Goal: Information Seeking & Learning: Find specific page/section

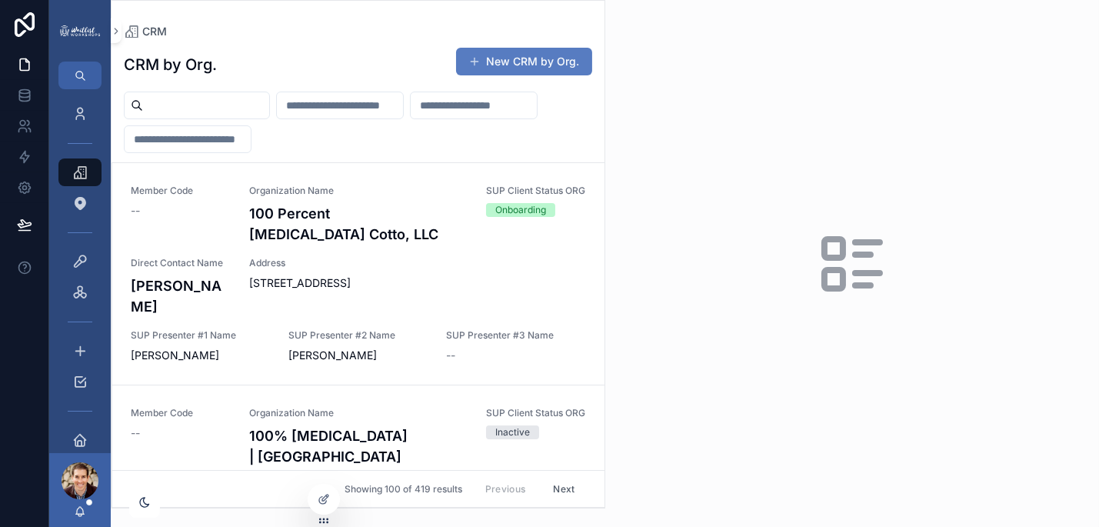
click at [211, 105] on input "scrollable content" at bounding box center [206, 106] width 126 height 22
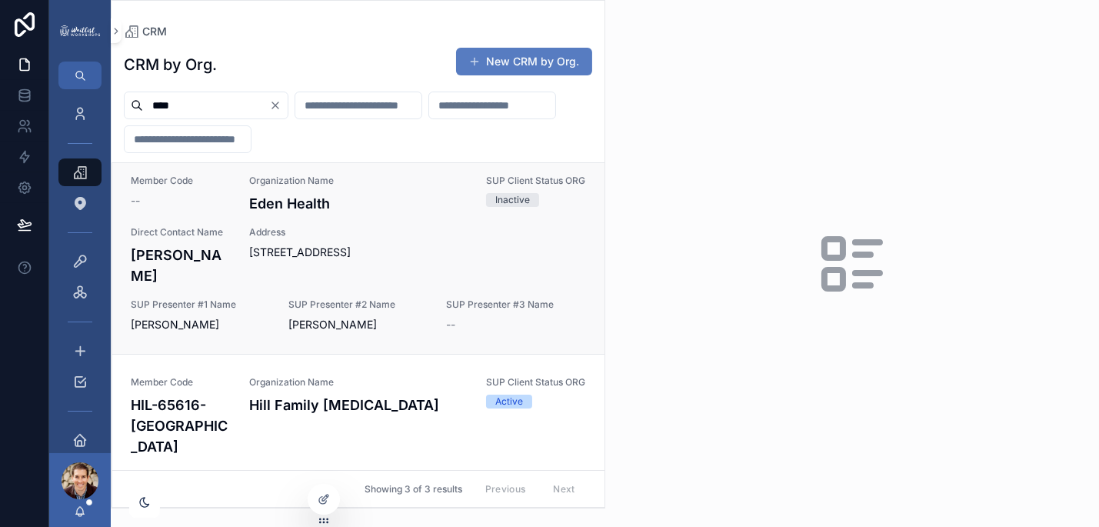
scroll to position [12, 0]
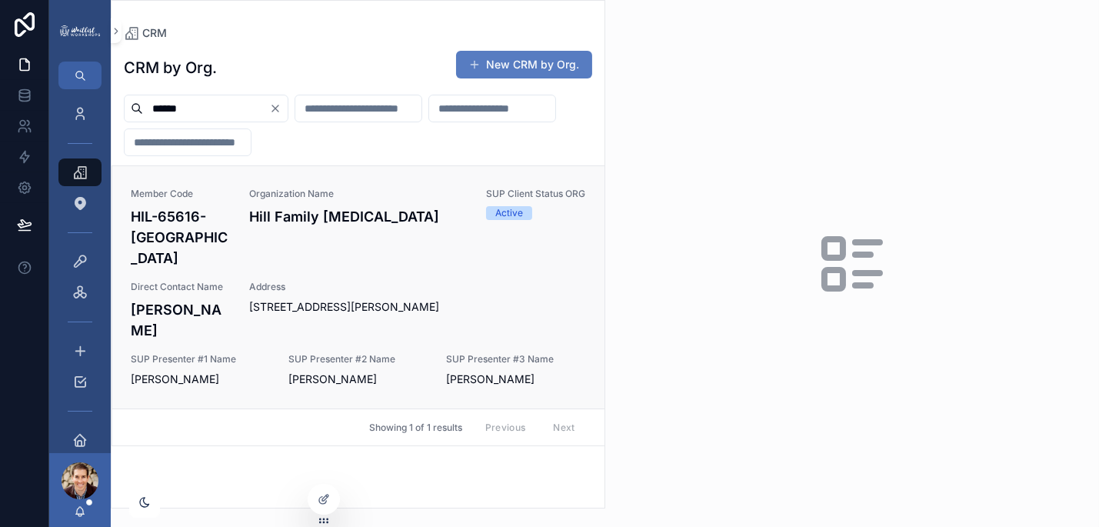
type input "******"
click at [208, 299] on h4 "[PERSON_NAME]" at bounding box center [181, 320] width 100 height 42
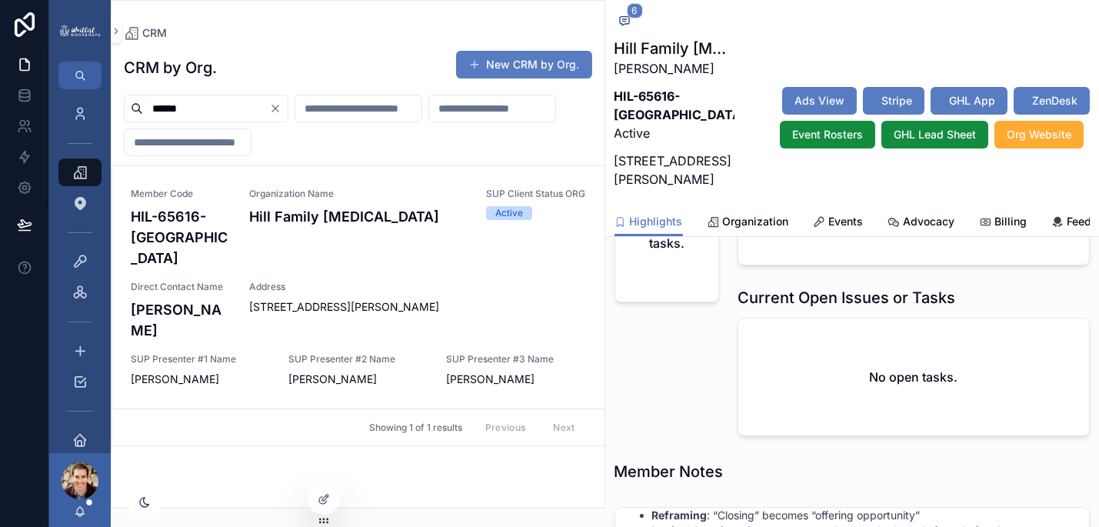
scroll to position [298, 0]
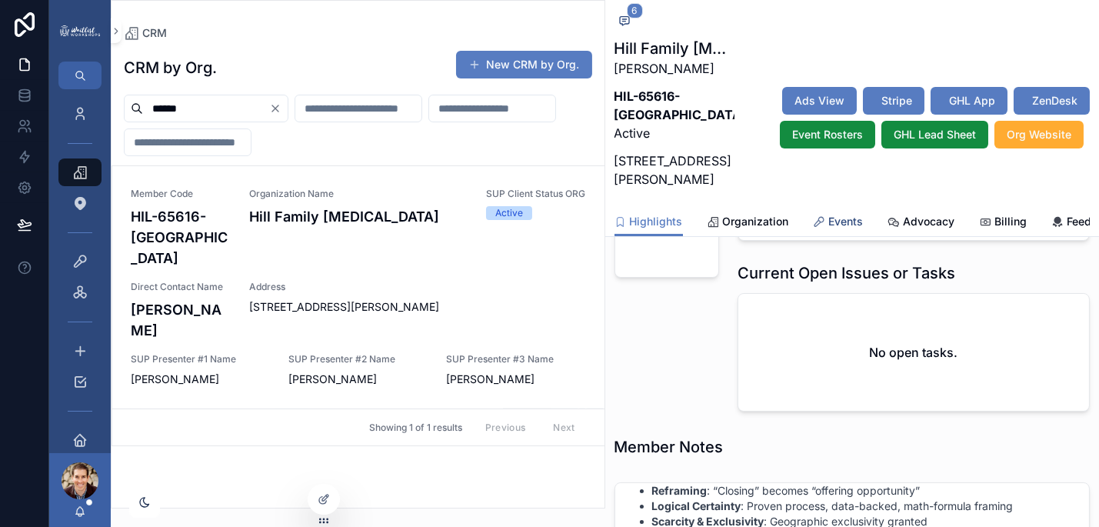
click at [847, 224] on span "Events" at bounding box center [846, 221] width 35 height 15
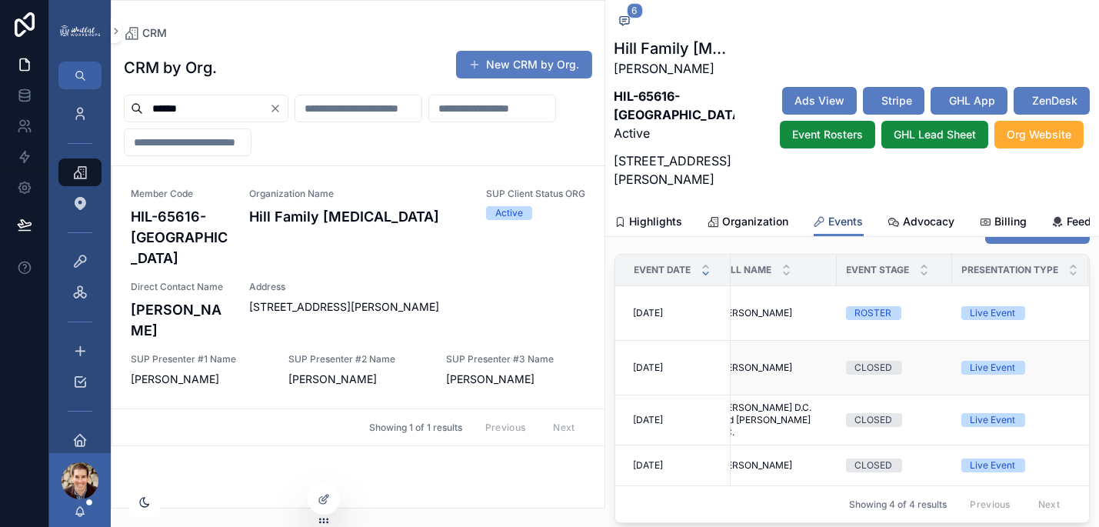
scroll to position [0, 205]
